Goal: Navigation & Orientation: Find specific page/section

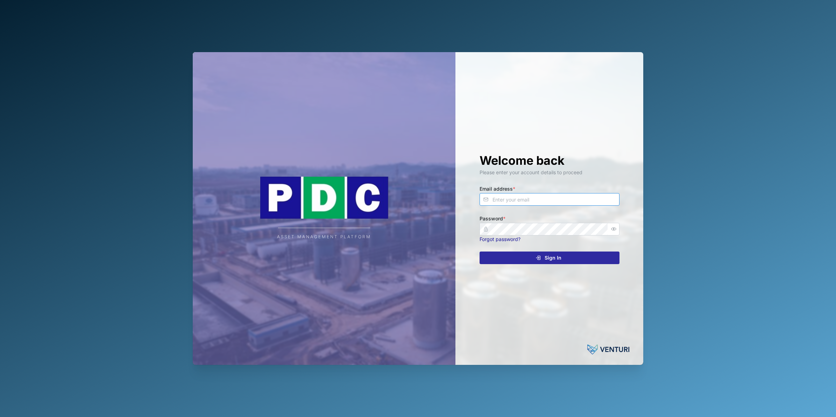
type input "[PERSON_NAME][EMAIL_ADDRESS][DOMAIN_NAME]"
click at [564, 258] on div "Sign In" at bounding box center [548, 258] width 129 height 12
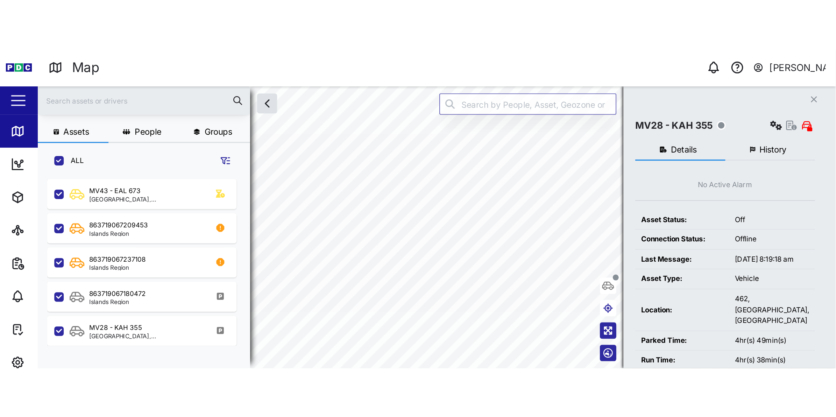
scroll to position [330, 108]
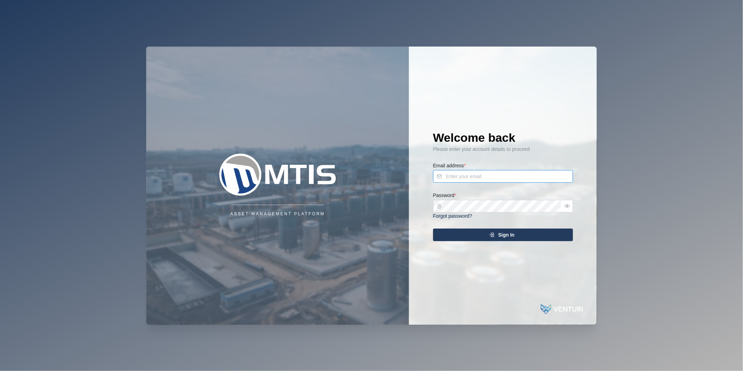
type input "nellie.mekere@venturi.io"
click at [498, 232] on div "Sign In" at bounding box center [502, 235] width 129 height 12
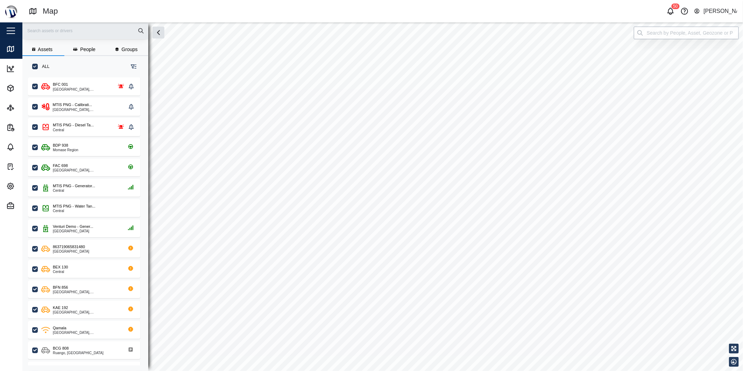
click at [656, 38] on input "search" at bounding box center [686, 33] width 105 height 13
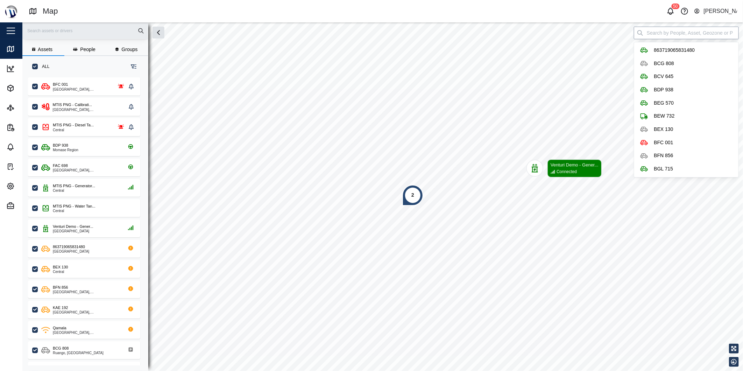
scroll to position [285, 109]
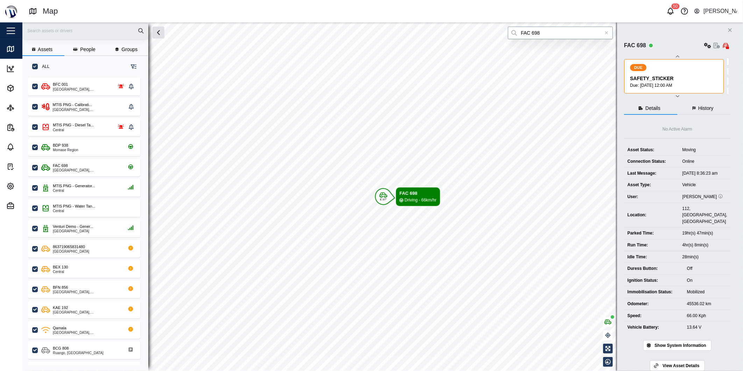
type input "FAC 698"
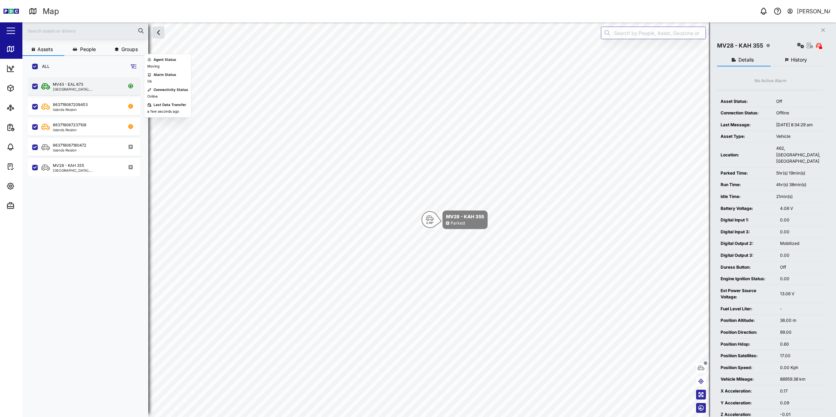
click at [68, 82] on div "MV43 - EAL 673" at bounding box center [68, 85] width 30 height 6
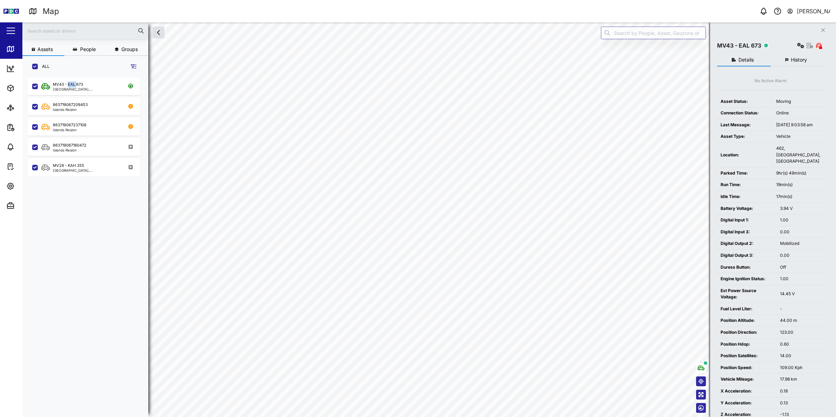
click at [433, 417] on html "Map 0 Nellie Mekere Close Map Dashboard Assets ATS Camera Generator Personnel P…" at bounding box center [418, 208] width 836 height 417
click at [487, 417] on html "Map 0 Nellie Mekere Close Map Dashboard Assets ATS Camera Generator Personnel P…" at bounding box center [418, 208] width 836 height 417
click at [453, 417] on html "Map 0 Nellie Mekere Close Map Dashboard Assets ATS Camera Generator Personnel P…" at bounding box center [418, 208] width 836 height 417
